Goal: Information Seeking & Learning: Learn about a topic

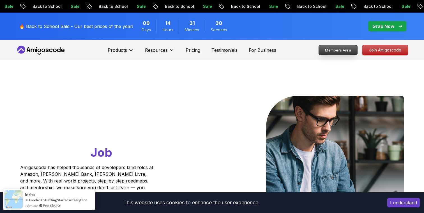
click at [347, 52] on p "Members Area" at bounding box center [338, 50] width 39 height 10
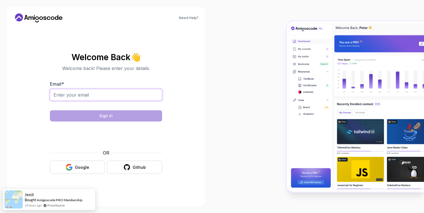
click at [109, 99] on input "Email *" at bounding box center [106, 95] width 112 height 12
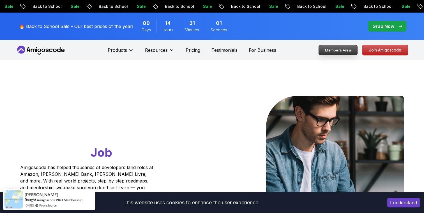
click at [343, 52] on p "Members Area" at bounding box center [338, 50] width 39 height 10
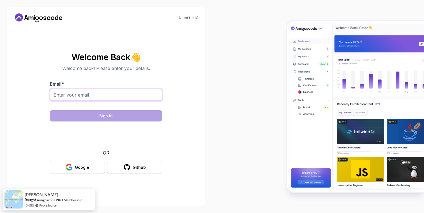
click at [111, 97] on input "Email *" at bounding box center [106, 95] width 112 height 12
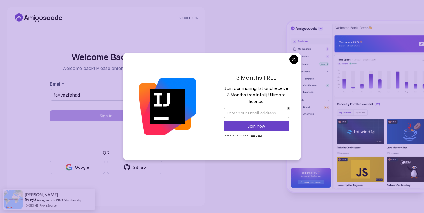
click at [294, 61] on body "Need Help? Welcome Back 👋 Welcome back! Please enter your details. Email * fayy…" at bounding box center [212, 106] width 424 height 213
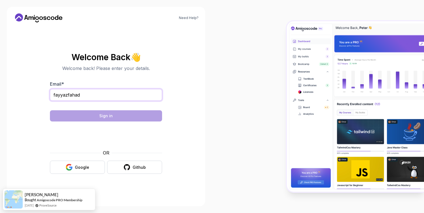
click at [117, 94] on input "fayyazfahad" at bounding box center [106, 95] width 112 height 12
type input "fayyazfahad020@gmail.com"
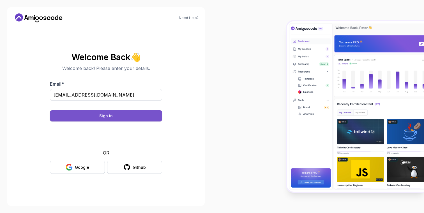
click at [143, 118] on button "Sign in" at bounding box center [106, 115] width 112 height 11
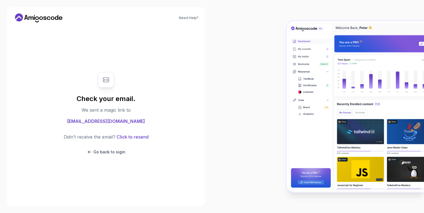
click at [21, 16] on icon at bounding box center [19, 17] width 8 height 8
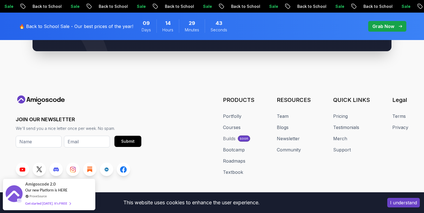
scroll to position [2175, 0]
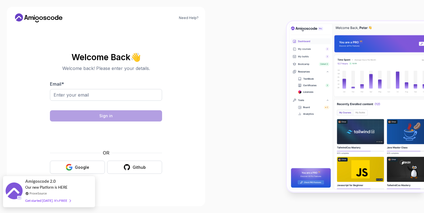
click at [43, 184] on span "Amigoscode 2.0" at bounding box center [40, 181] width 31 height 6
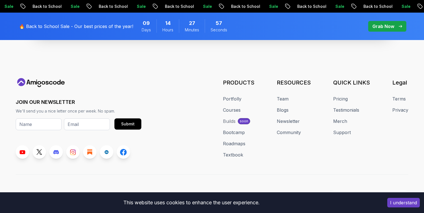
scroll to position [2175, 0]
click at [233, 106] on link "Courses" at bounding box center [232, 109] width 18 height 7
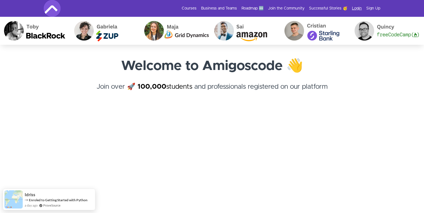
click at [359, 8] on link "Login" at bounding box center [357, 9] width 10 height 6
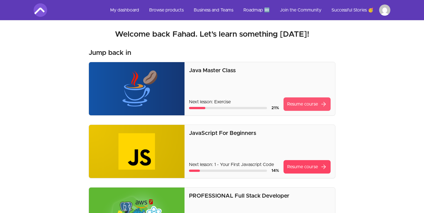
click at [311, 105] on link "Resume course arrow_forward" at bounding box center [306, 103] width 47 height 13
click at [309, 106] on link "Resume course arrow_forward" at bounding box center [306, 103] width 47 height 13
click at [302, 107] on link "Resume course arrow_forward" at bounding box center [306, 103] width 47 height 13
click at [134, 8] on link "My dashboard" at bounding box center [125, 9] width 38 height 13
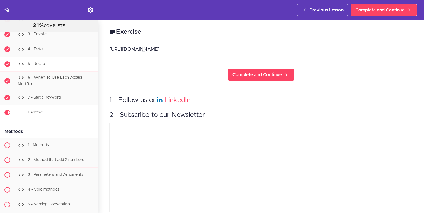
scroll to position [1396, 0]
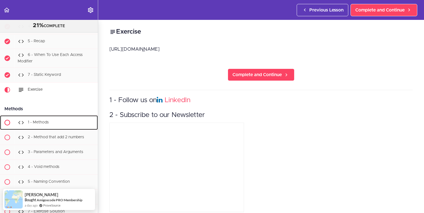
click at [65, 121] on div "1 - Methods" at bounding box center [56, 123] width 83 height 12
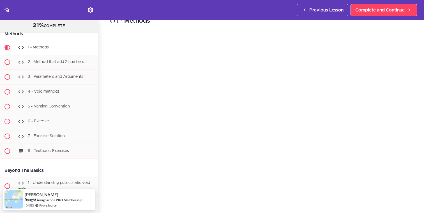
scroll to position [13, 0]
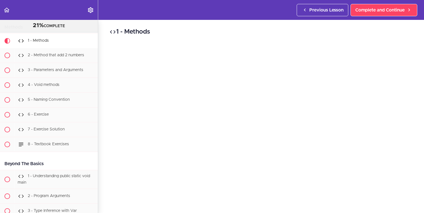
scroll to position [18, 0]
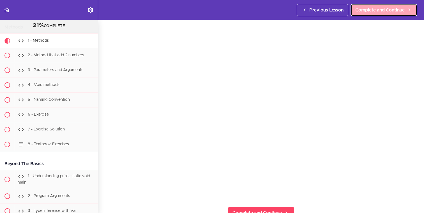
click at [389, 8] on span "Complete and Continue" at bounding box center [379, 10] width 49 height 7
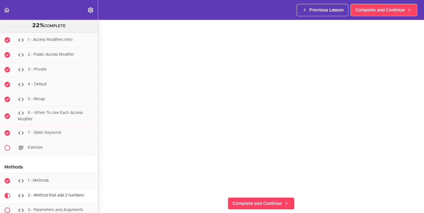
scroll to position [1332, 0]
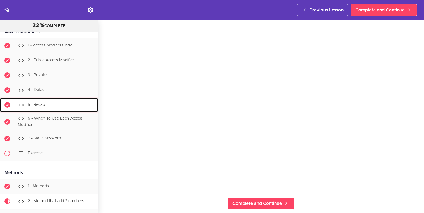
click at [64, 104] on div "5 - Recap" at bounding box center [56, 105] width 83 height 12
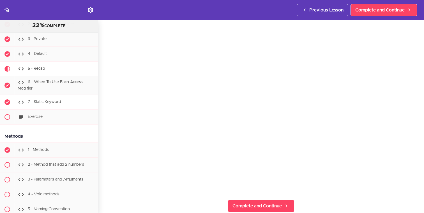
scroll to position [1366, 0]
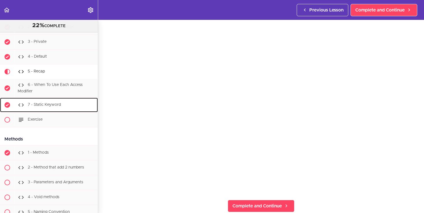
click at [59, 107] on span "7 - Static Keyword" at bounding box center [44, 105] width 33 height 4
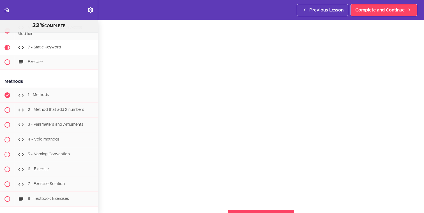
scroll to position [16, 0]
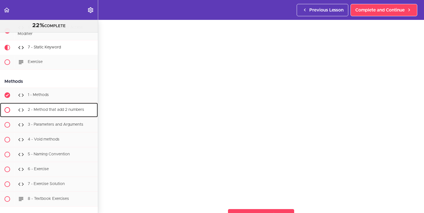
click at [48, 110] on span "2 - Method that add 2 numbers" at bounding box center [56, 110] width 56 height 4
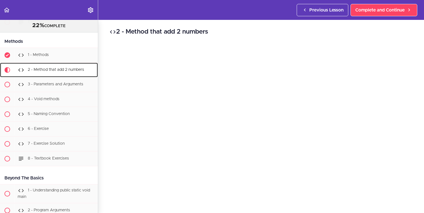
scroll to position [1464, 0]
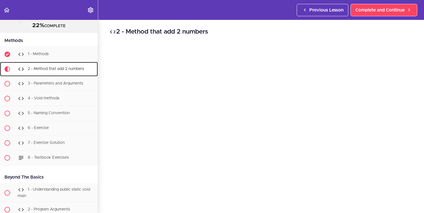
click at [61, 70] on span "2 - Method that add 2 numbers" at bounding box center [56, 69] width 56 height 4
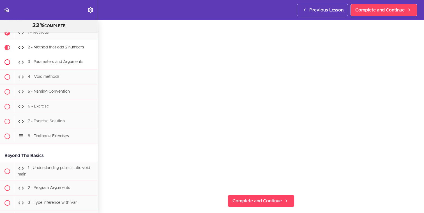
scroll to position [26, 0]
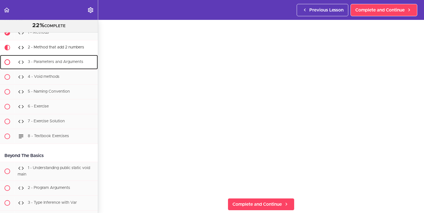
click at [62, 61] on div "3 - Parameters and Arguments" at bounding box center [56, 62] width 83 height 12
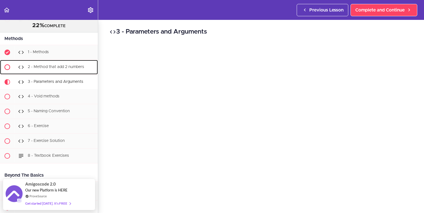
click at [54, 68] on span "2 - Method that add 2 numbers" at bounding box center [56, 67] width 56 height 4
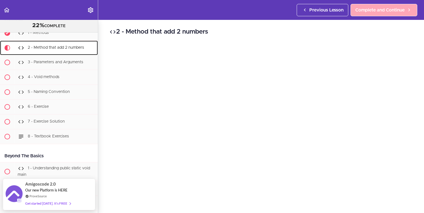
scroll to position [1486, 0]
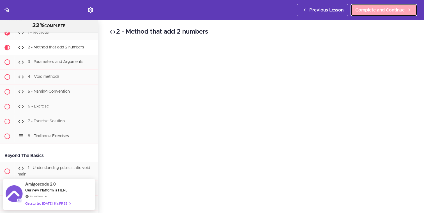
click at [363, 9] on span "Complete and Continue" at bounding box center [379, 10] width 49 height 7
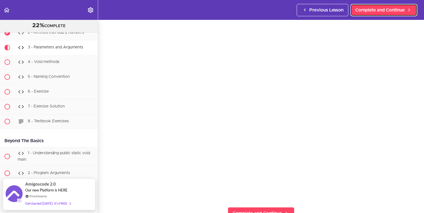
scroll to position [19, 0]
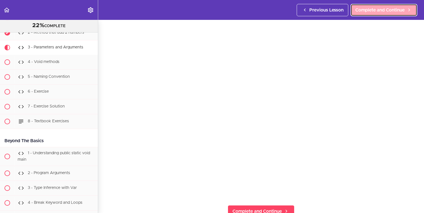
click at [371, 8] on span "Complete and Continue" at bounding box center [379, 10] width 49 height 7
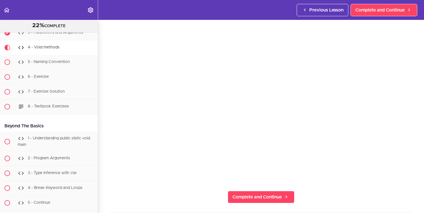
scroll to position [29, 0]
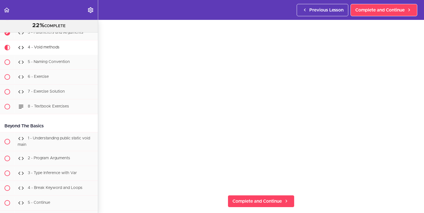
click at [329, 200] on section "Java Master Class 22% COMPLETE Course Intro 1 - Intro 2 - Practice Practice Pra…" at bounding box center [212, 116] width 424 height 193
click at [393, 13] on span "Complete and Continue" at bounding box center [379, 10] width 49 height 7
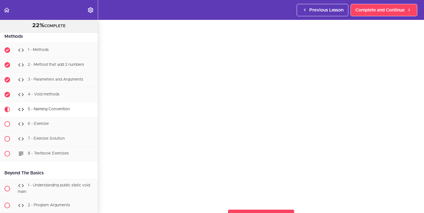
scroll to position [1493, 0]
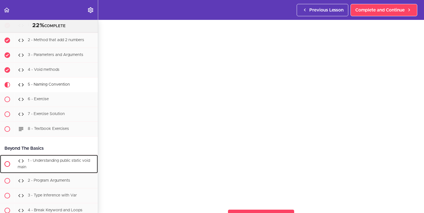
click at [78, 161] on span "1 - Understanding public static void main" at bounding box center [54, 164] width 72 height 10
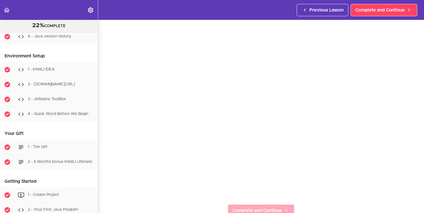
scroll to position [211, 0]
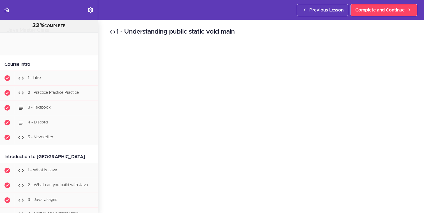
scroll to position [1595, 0]
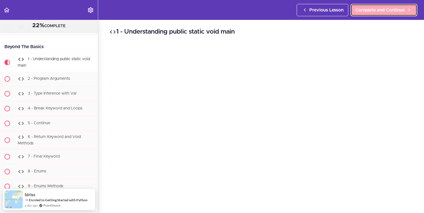
click at [381, 10] on span "Complete and Continue" at bounding box center [379, 10] width 49 height 7
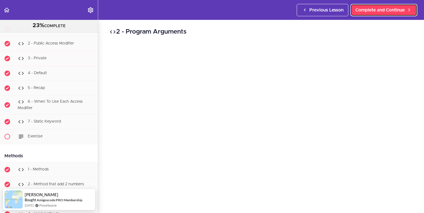
scroll to position [1402, 0]
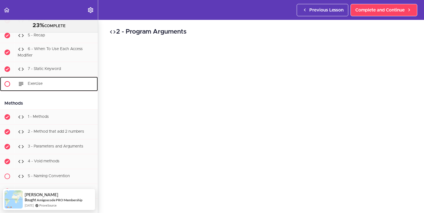
click at [50, 85] on div "Exercise" at bounding box center [56, 84] width 83 height 12
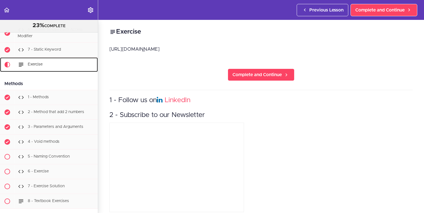
scroll to position [1438, 0]
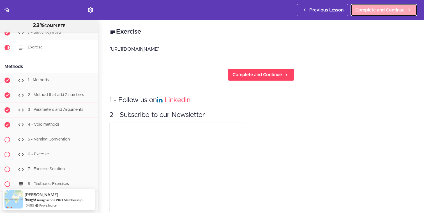
click at [399, 5] on link "Complete and Continue" at bounding box center [383, 10] width 67 height 12
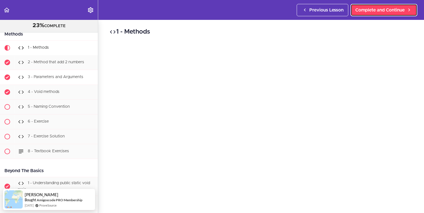
scroll to position [1471, 0]
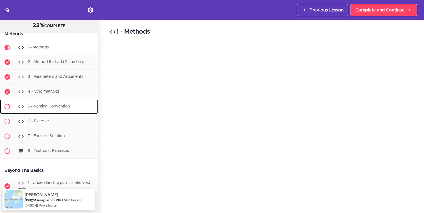
click at [52, 107] on span "5 - Naming Convention" at bounding box center [49, 106] width 42 height 4
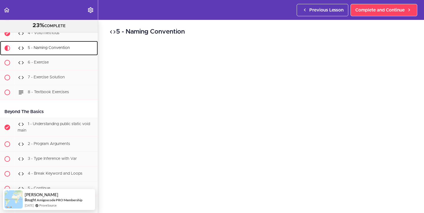
scroll to position [1531, 0]
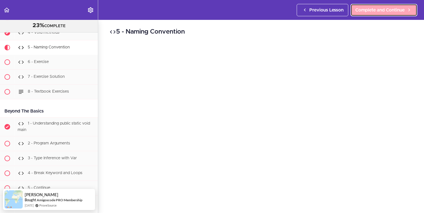
click at [383, 12] on span "Complete and Continue" at bounding box center [379, 10] width 49 height 7
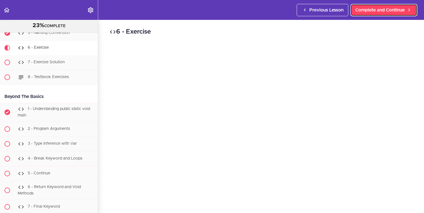
scroll to position [1545, 0]
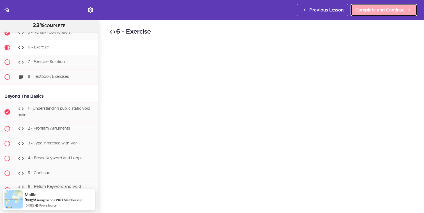
click at [385, 12] on span "Complete and Continue" at bounding box center [379, 10] width 49 height 7
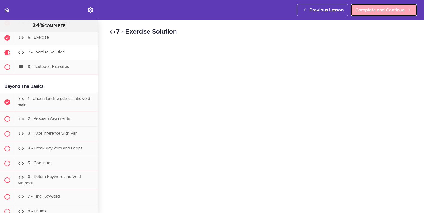
scroll to position [1560, 0]
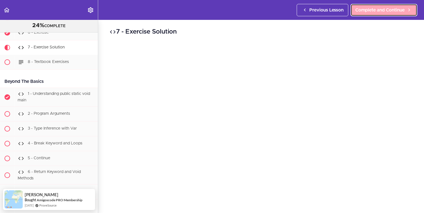
click at [385, 14] on link "Complete and Continue" at bounding box center [383, 10] width 67 height 12
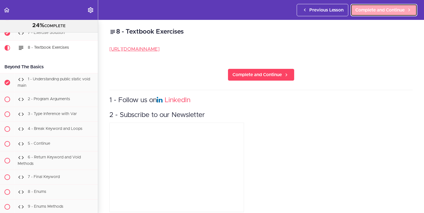
scroll to position [1575, 0]
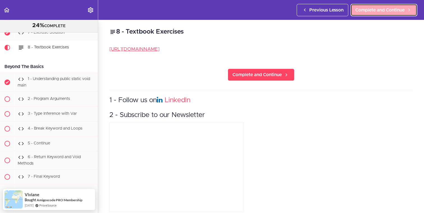
click at [383, 11] on span "Complete and Continue" at bounding box center [379, 10] width 49 height 7
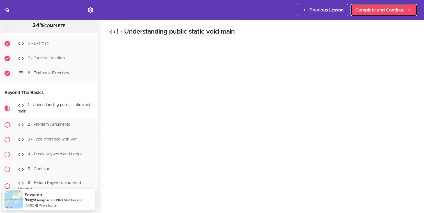
scroll to position [1584, 0]
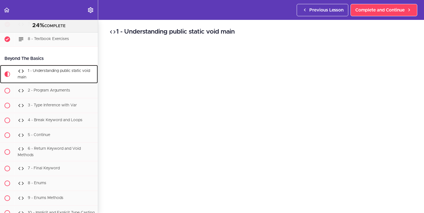
click at [55, 75] on div "1 - Understanding public static void main" at bounding box center [56, 74] width 83 height 18
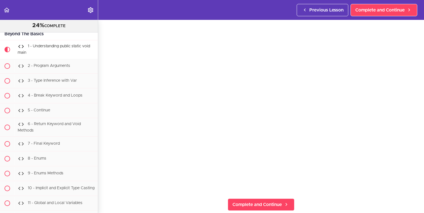
scroll to position [22, 0]
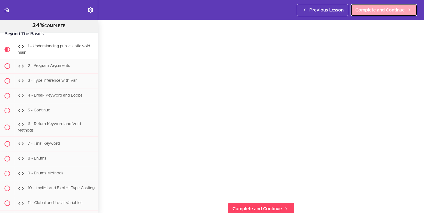
click at [371, 11] on span "Complete and Continue" at bounding box center [379, 10] width 49 height 7
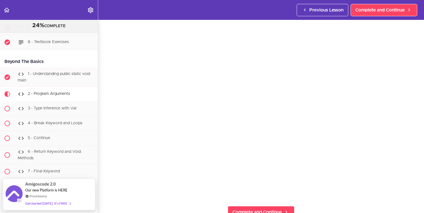
scroll to position [21, 0]
